Goal: Task Accomplishment & Management: Manage account settings

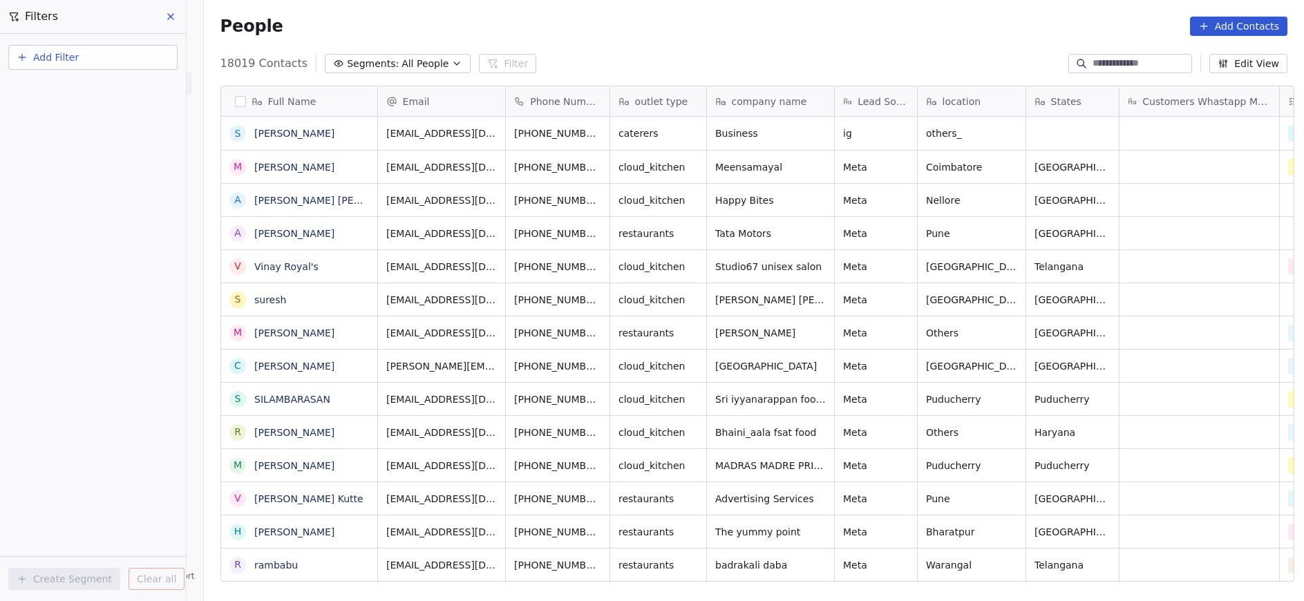
scroll to position [513, 1092]
click at [104, 56] on button "Add Filter" at bounding box center [92, 57] width 169 height 25
click at [84, 91] on span "Contact properties" at bounding box center [68, 90] width 90 height 15
type input "***"
click at [45, 141] on span "Assignee" at bounding box center [45, 140] width 44 height 14
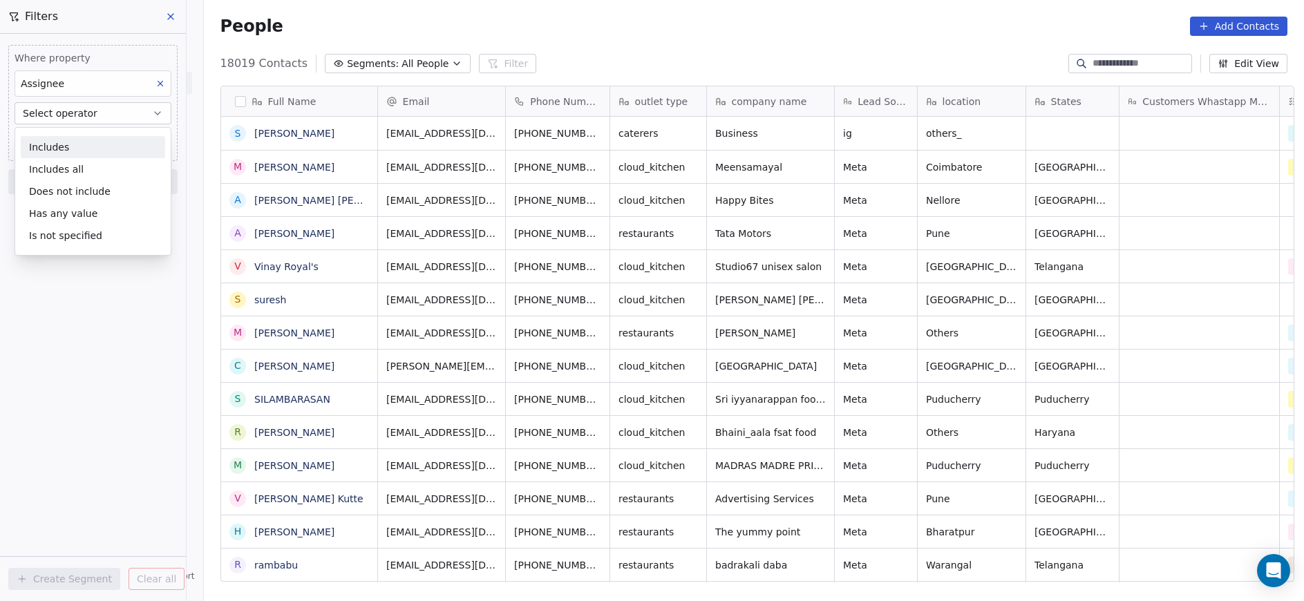
click at [45, 141] on div "Includes" at bounding box center [93, 147] width 144 height 22
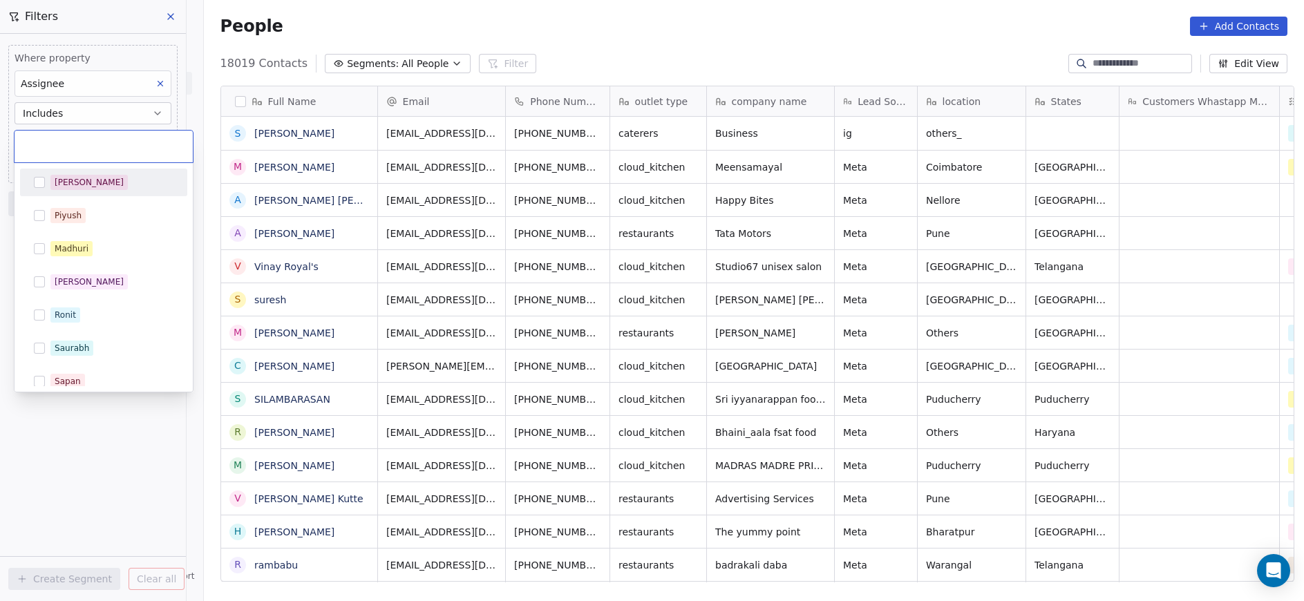
click at [50, 144] on body "On2Cook India Pvt. Ltd. Contacts People Marketing Workflows Campaigns Metrics &…" at bounding box center [652, 300] width 1304 height 601
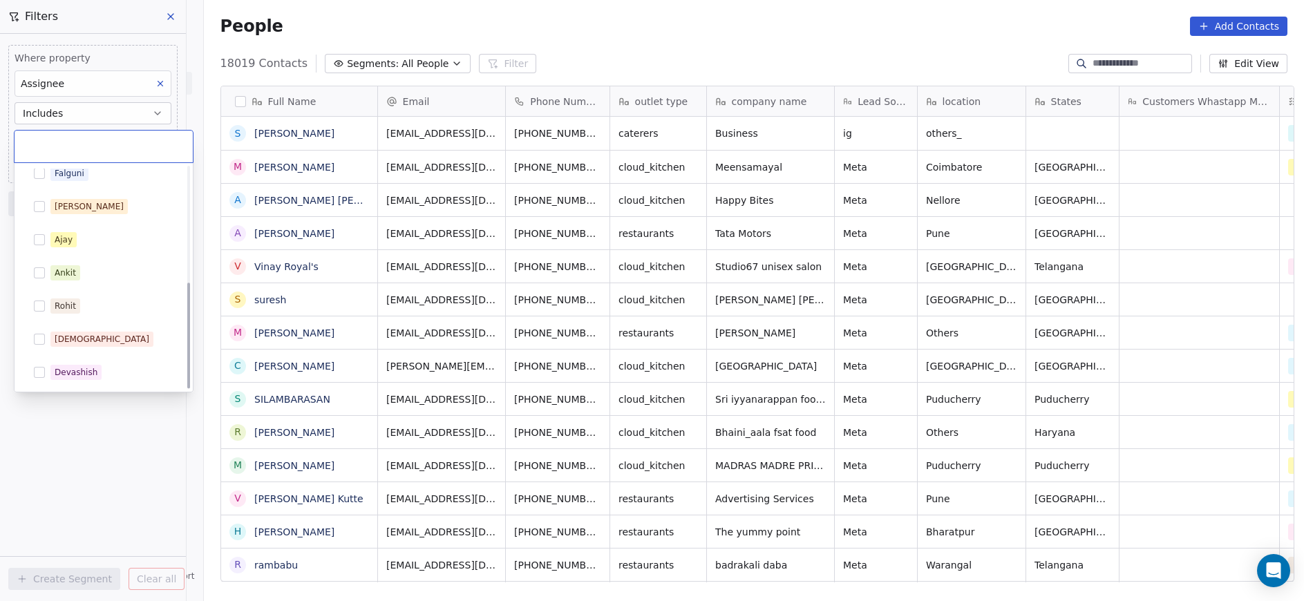
scroll to position [241, 0]
click at [82, 309] on div "Rohit" at bounding box center [111, 306] width 123 height 15
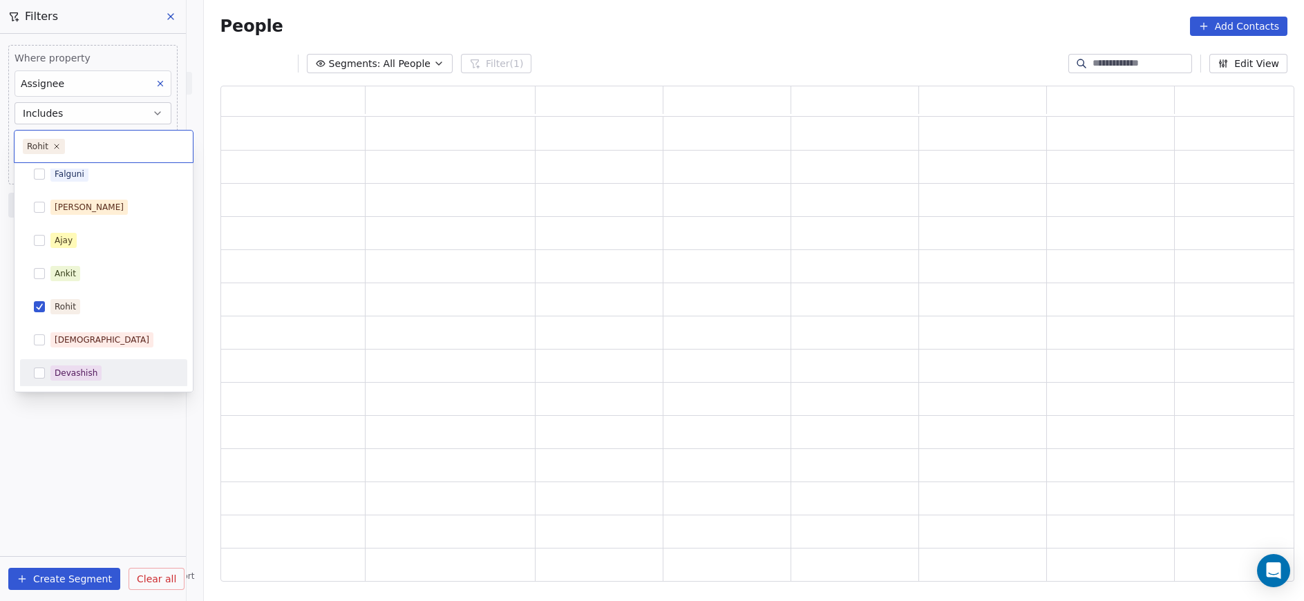
click at [135, 474] on html "On2Cook India Pvt. Ltd. Contacts People Marketing Workflows Campaigns Metrics &…" at bounding box center [652, 300] width 1304 height 601
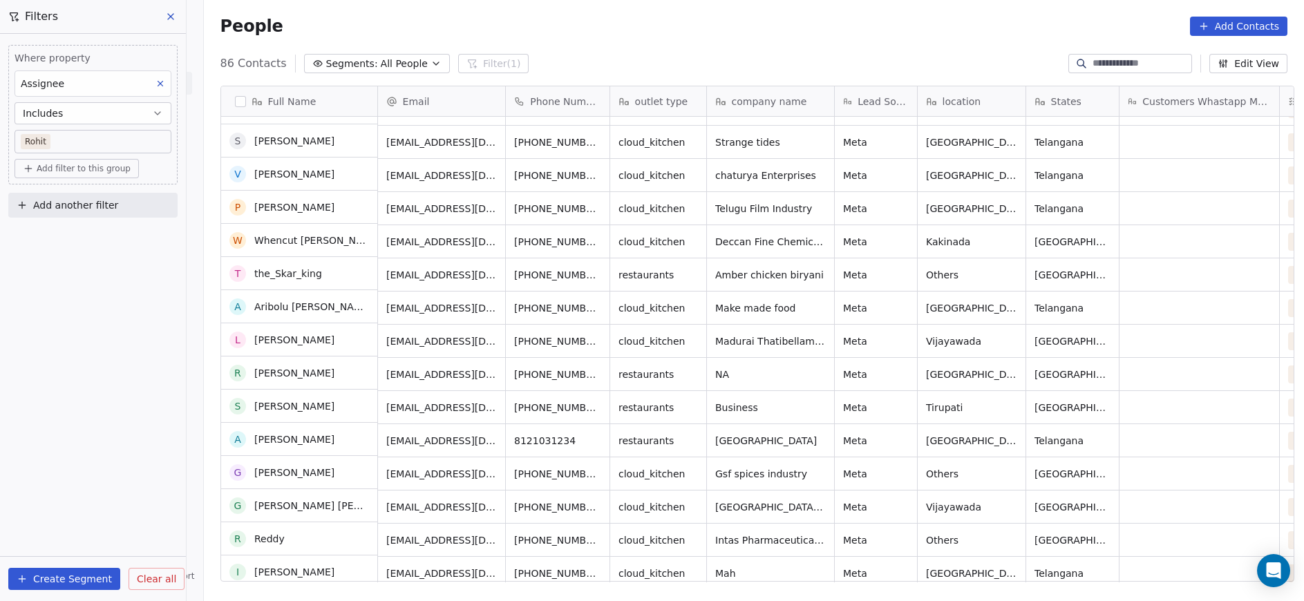
scroll to position [1053, 0]
click at [850, 366] on div "Meta" at bounding box center [876, 374] width 82 height 32
click at [1161, 360] on html "On2Cook India Pvt. Ltd. Contacts People Marketing Workflows Campaigns Metrics &…" at bounding box center [652, 300] width 1304 height 601
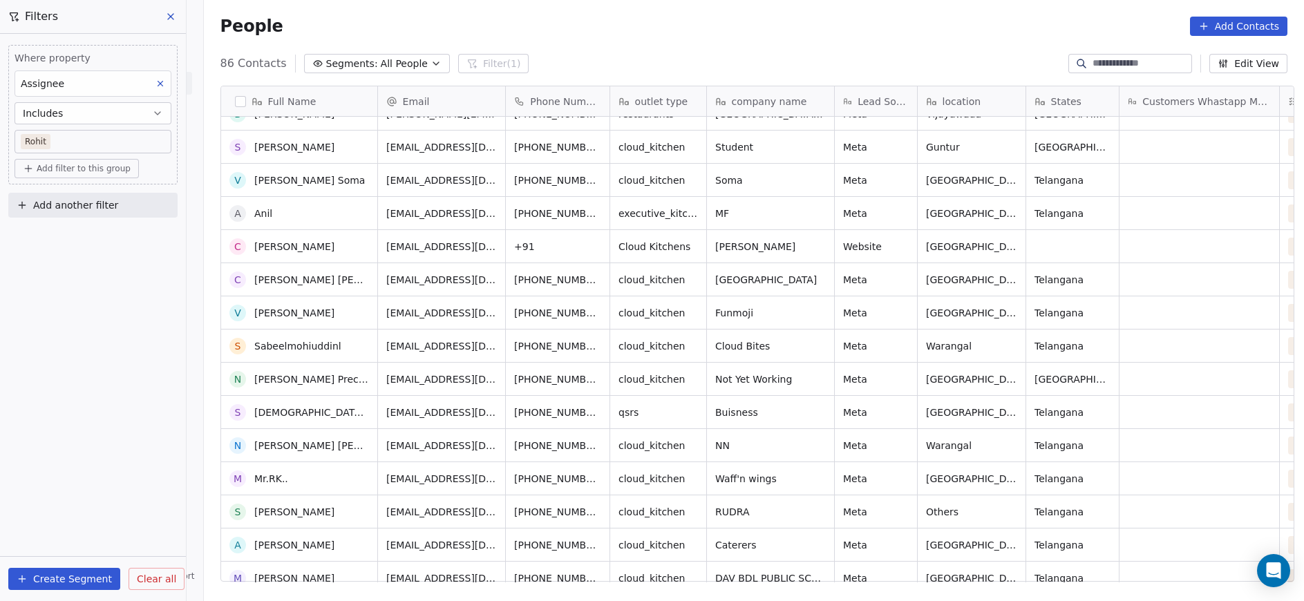
scroll to position [0, 0]
